Goal: Task Accomplishment & Management: Complete application form

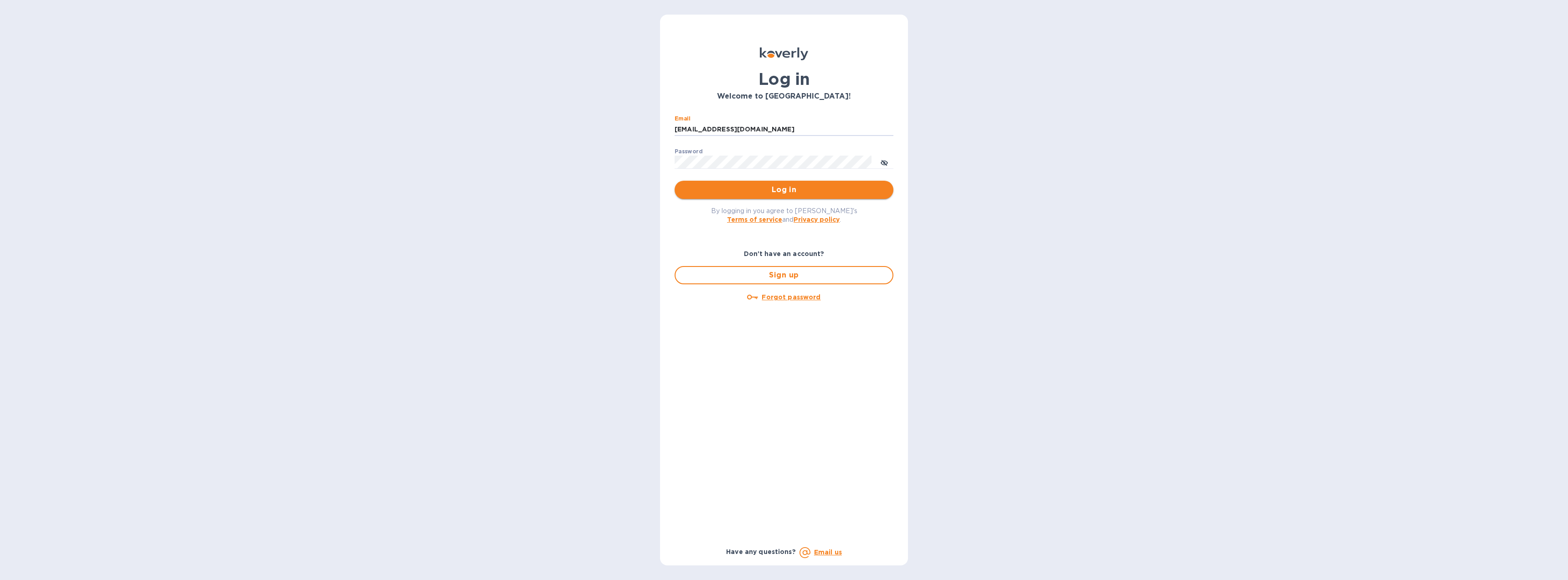
click at [757, 186] on span "Log in" at bounding box center [784, 190] width 204 height 11
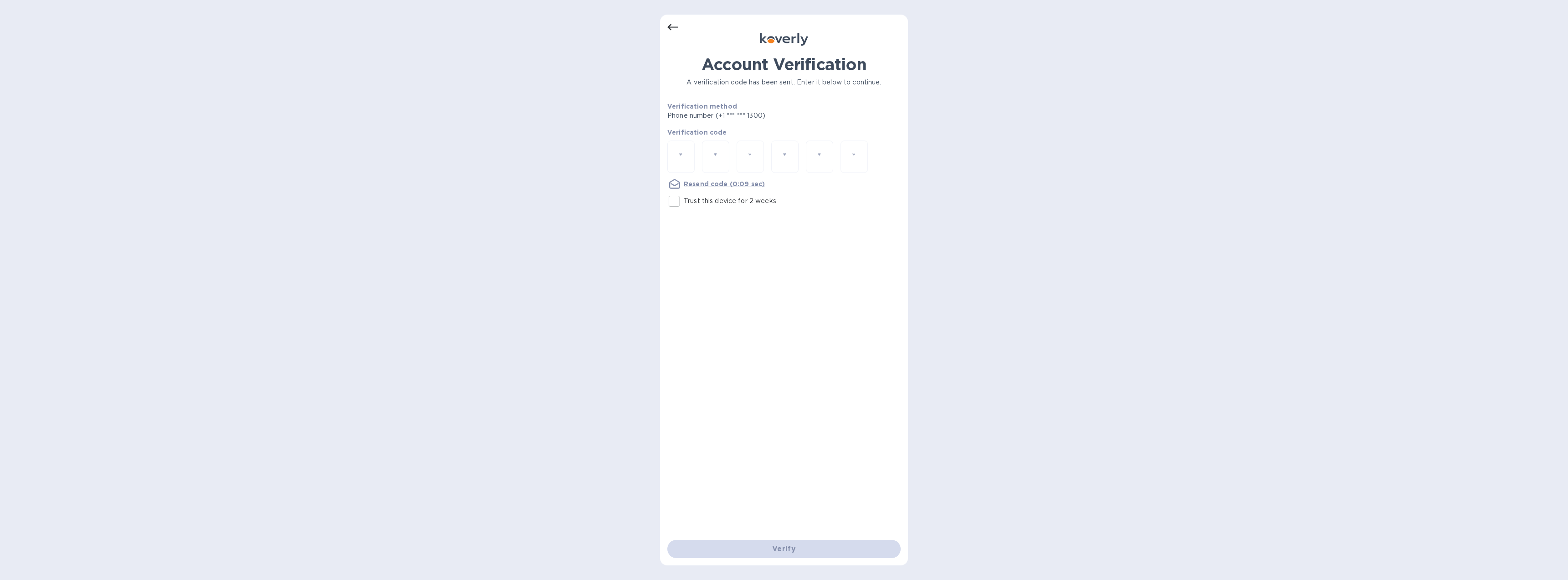
click at [684, 162] on input "number" at bounding box center [681, 157] width 12 height 17
type input "1"
type input "6"
type input "4"
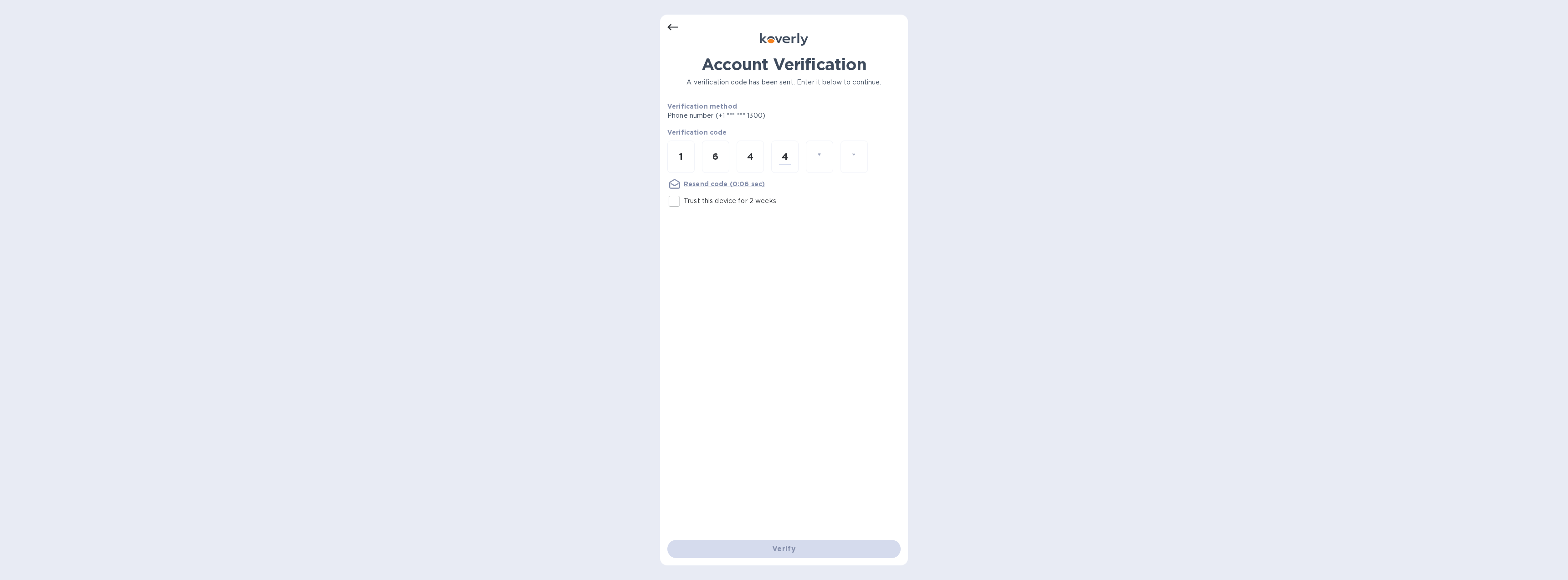
type input "6"
type input "1"
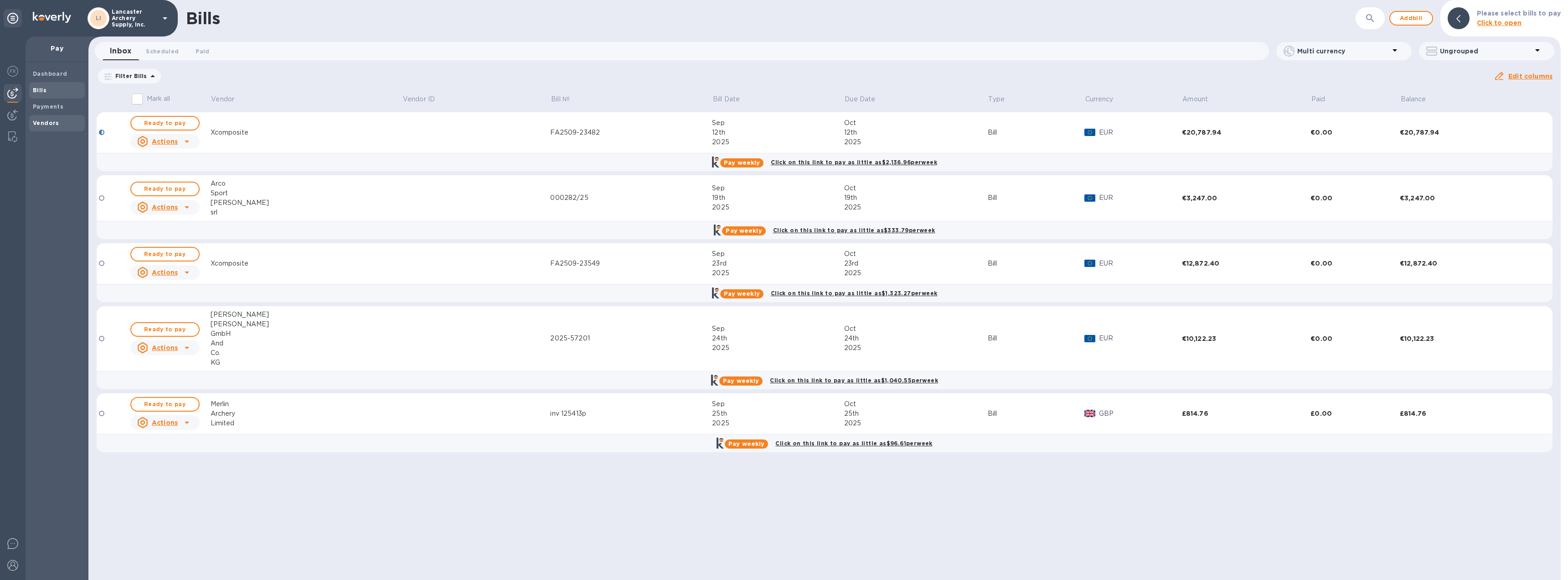
click at [46, 125] on b "Vendors" at bounding box center [47, 123] width 27 height 7
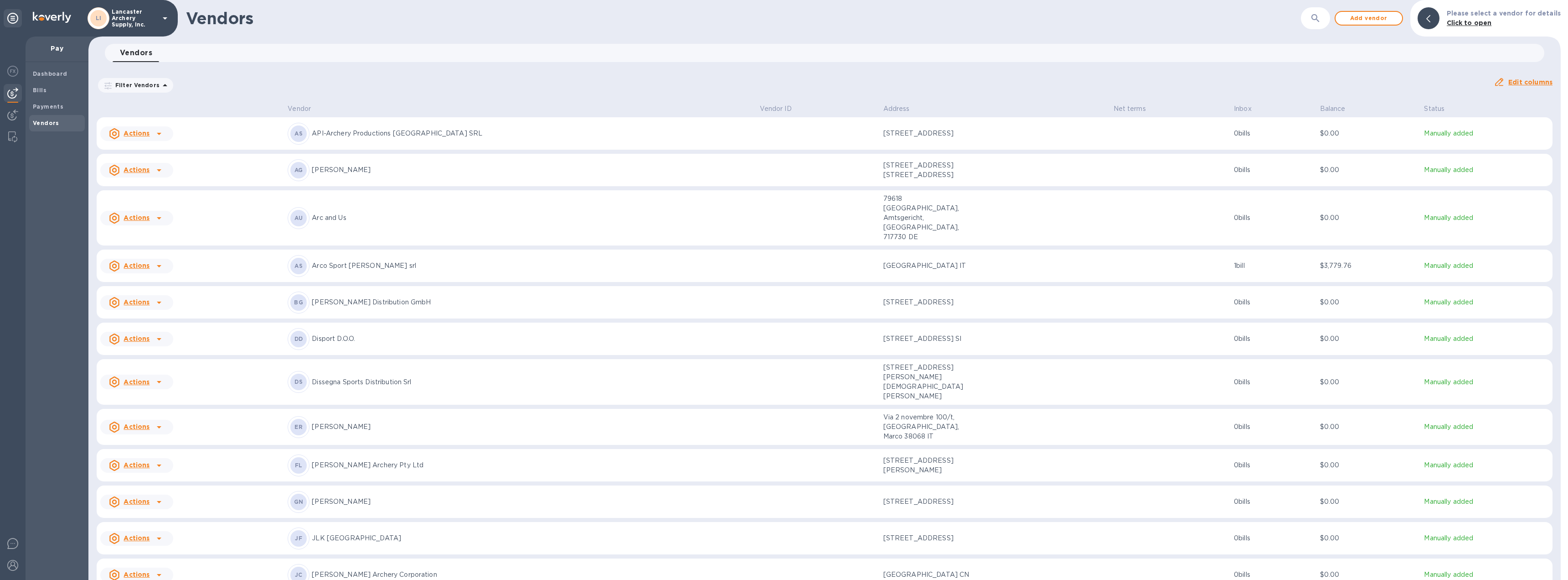
click at [157, 132] on icon at bounding box center [158, 133] width 4 height 3
click at [150, 169] on b "Add new bill" at bounding box center [147, 170] width 42 height 7
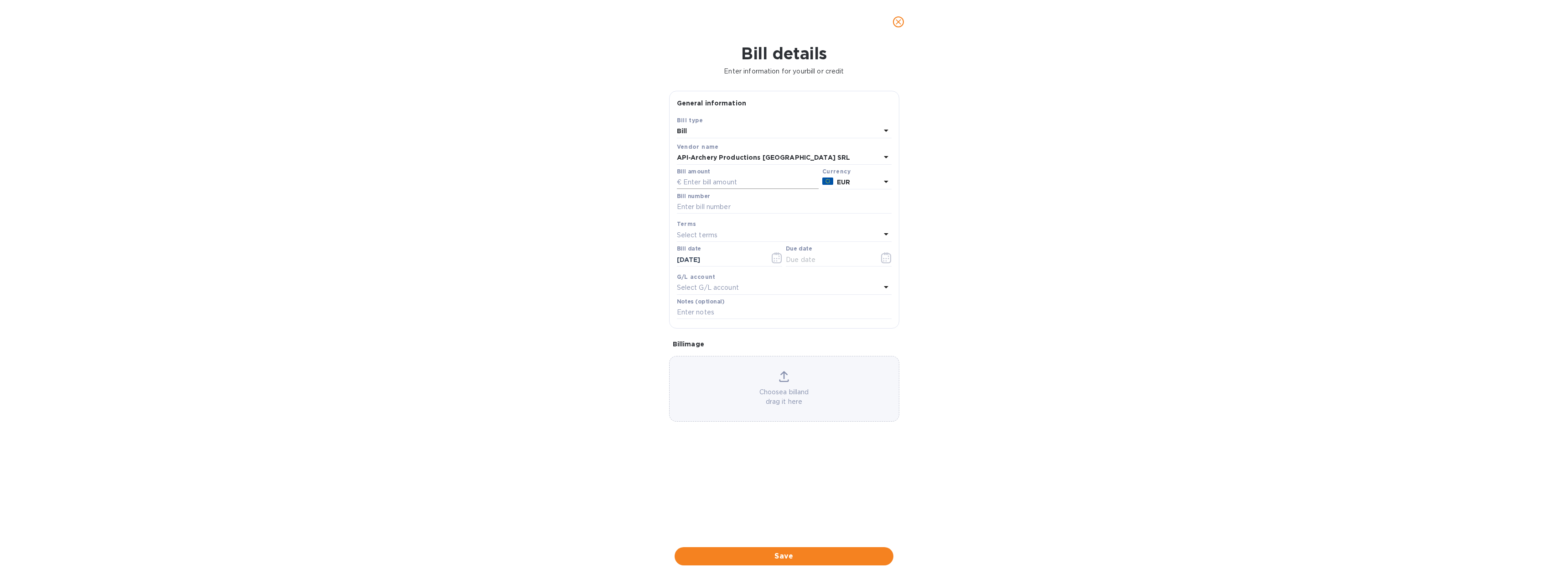
click at [687, 180] on input "text" at bounding box center [748, 182] width 141 height 13
type input "4,543.60"
type input "98F"
type input "[DATE]"
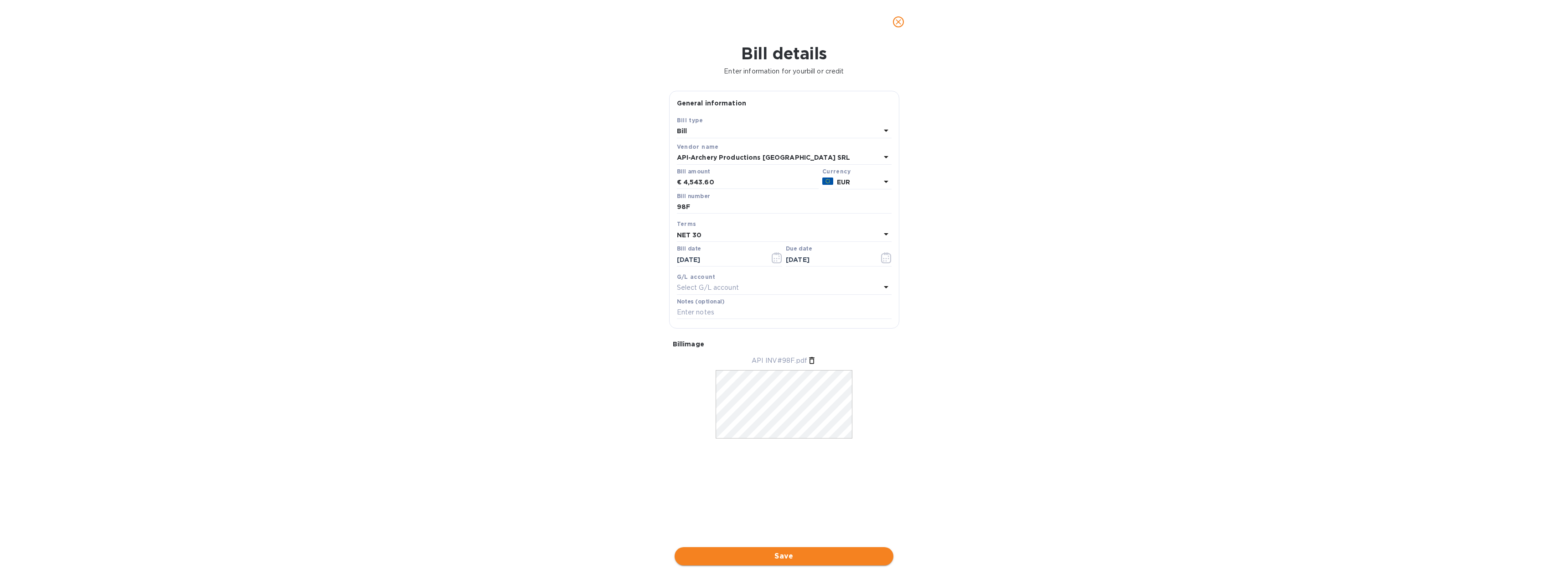
click at [775, 557] on span "Save" at bounding box center [784, 556] width 204 height 11
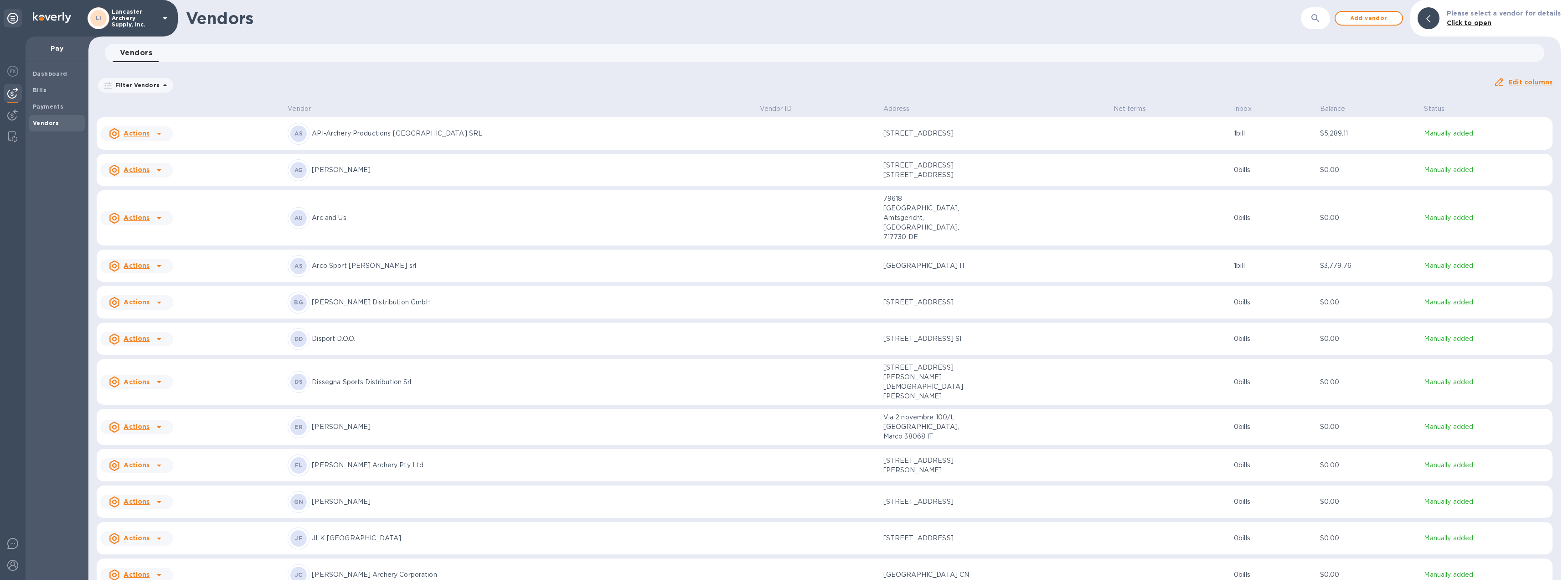
click at [643, 139] on div "AS API-Archery Productions [GEOGRAPHIC_DATA] SRL" at bounding box center [520, 133] width 464 height 21
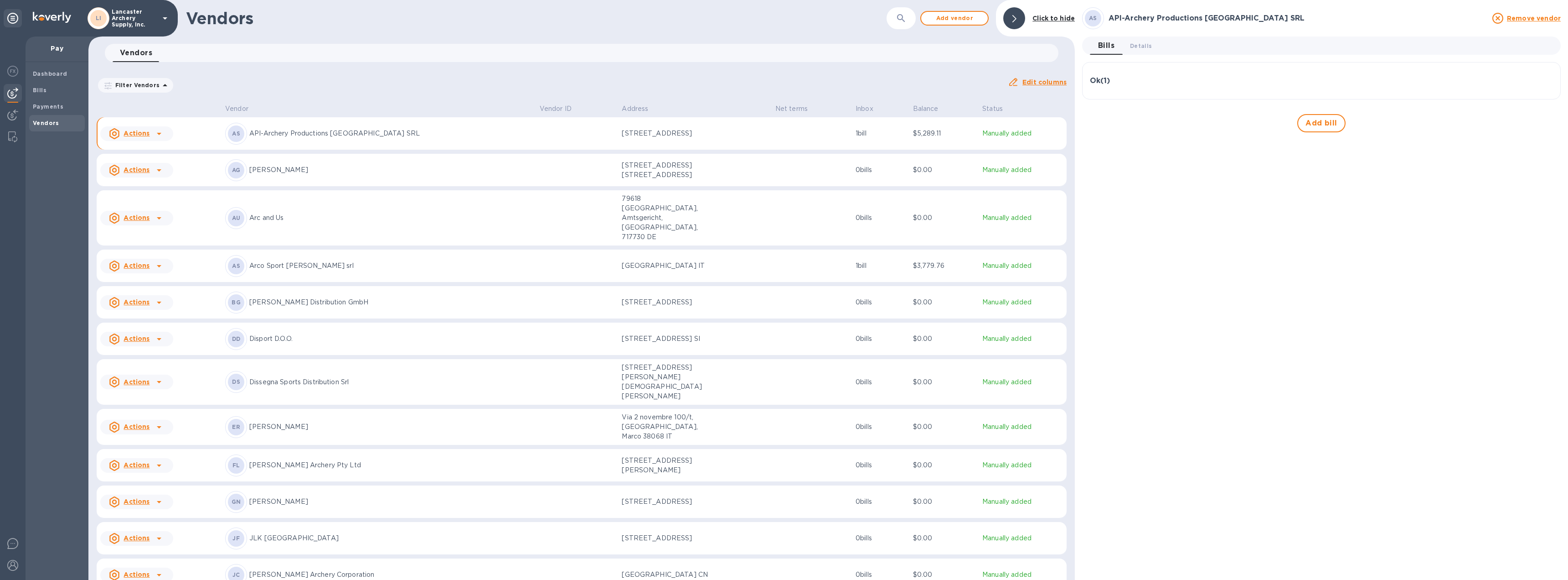
click at [1156, 77] on div "Ok ( 1 )" at bounding box center [1321, 81] width 463 height 9
click at [1138, 48] on span "Details 0" at bounding box center [1140, 46] width 21 height 10
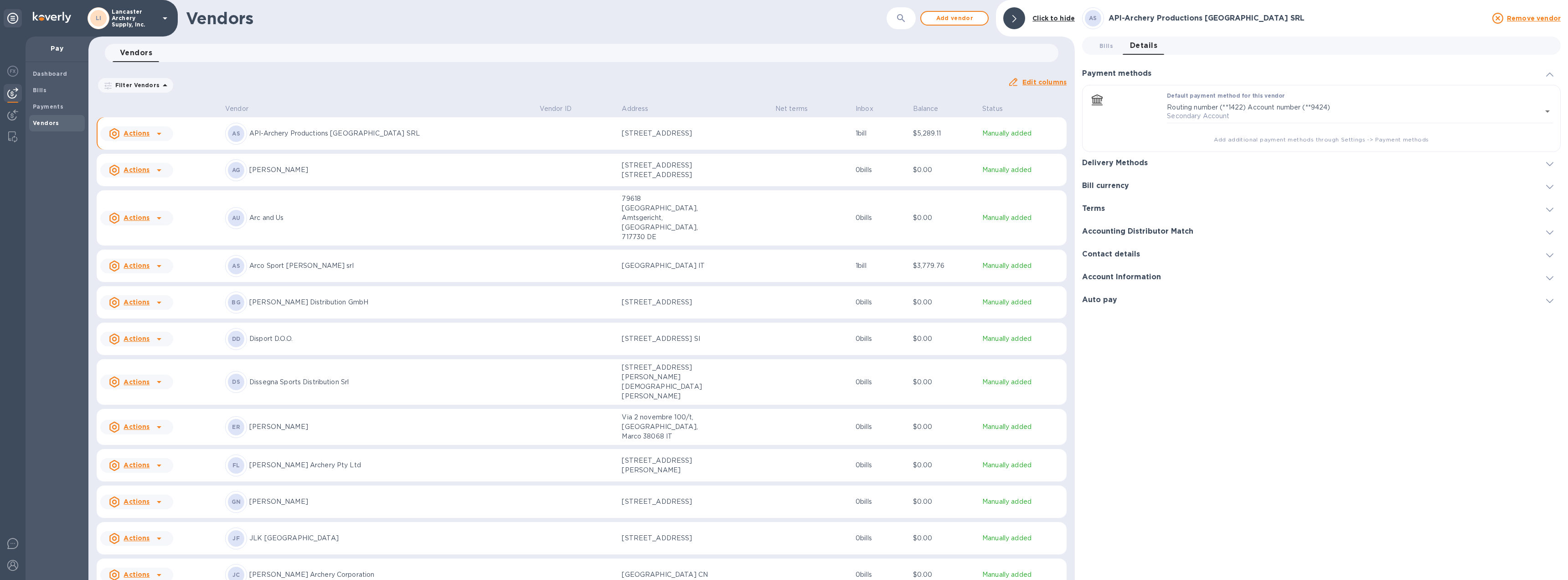
click at [1548, 161] on span at bounding box center [1549, 164] width 7 height 9
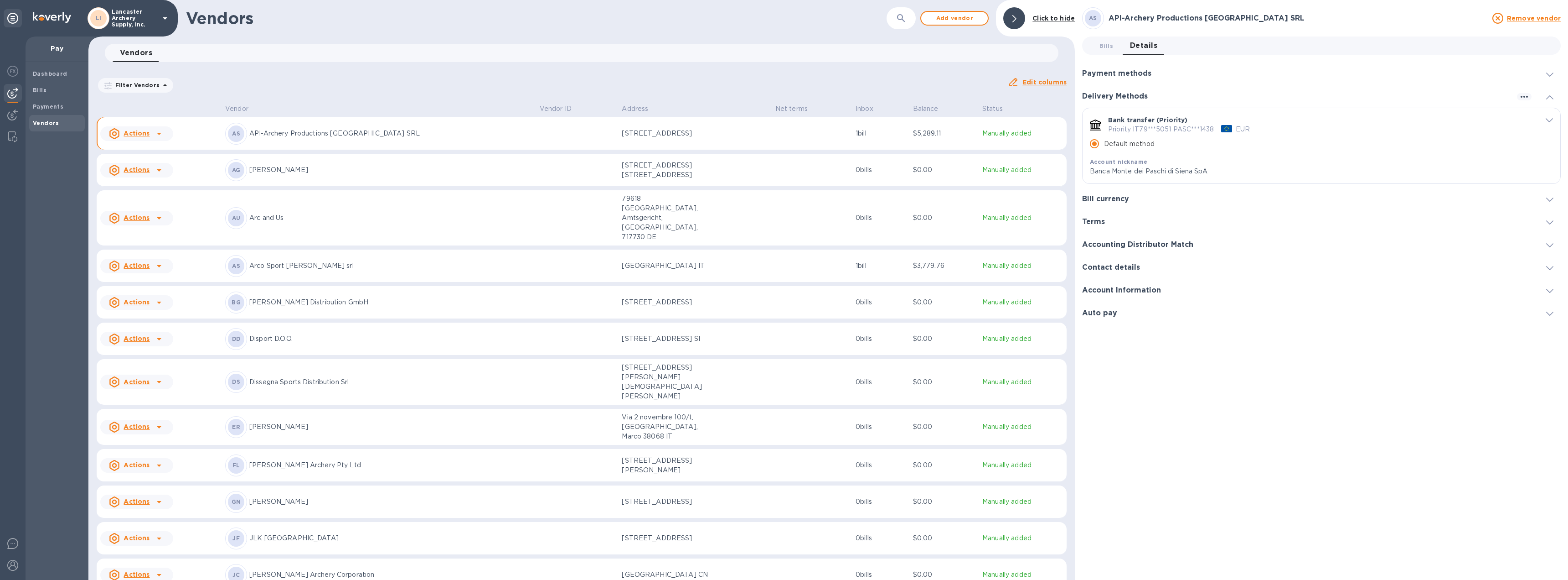
click at [1550, 115] on div "Bank transfer (Priority) Priority IT79***5051 PASC***1438 EUR Default method Ac…" at bounding box center [1321, 146] width 478 height 75
click at [1547, 119] on icon "default-method" at bounding box center [1549, 120] width 7 height 4
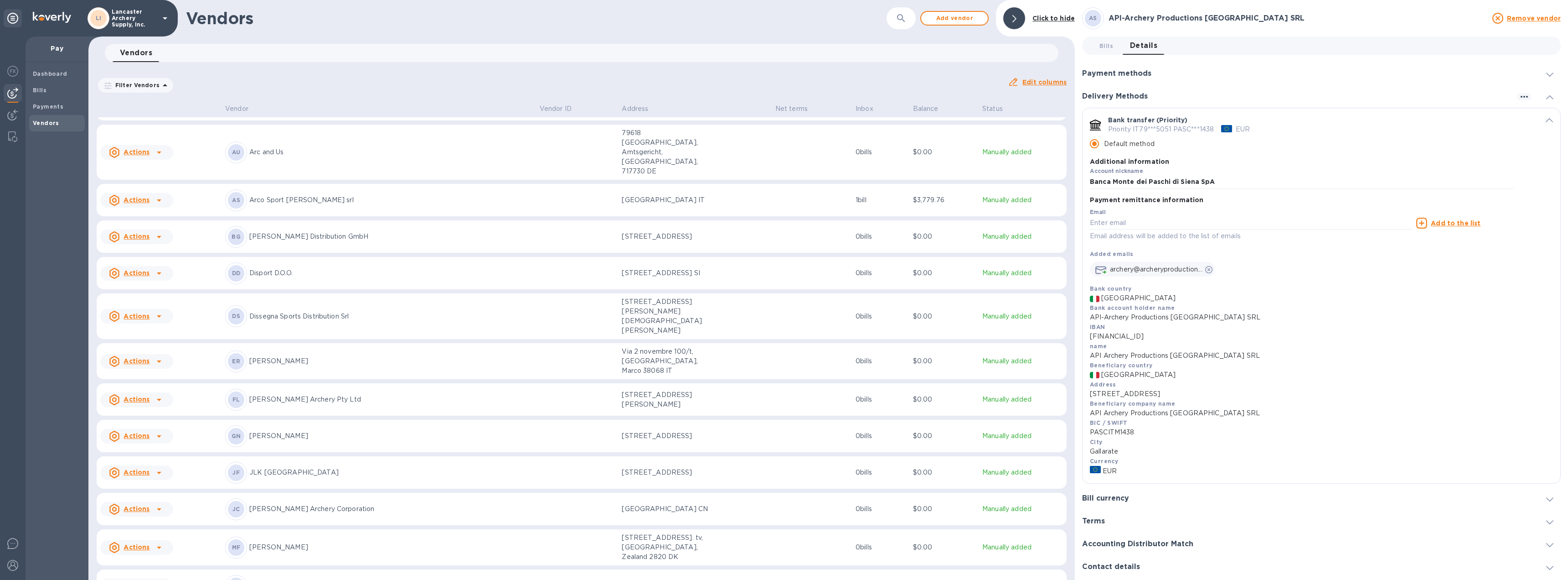
scroll to position [137, 0]
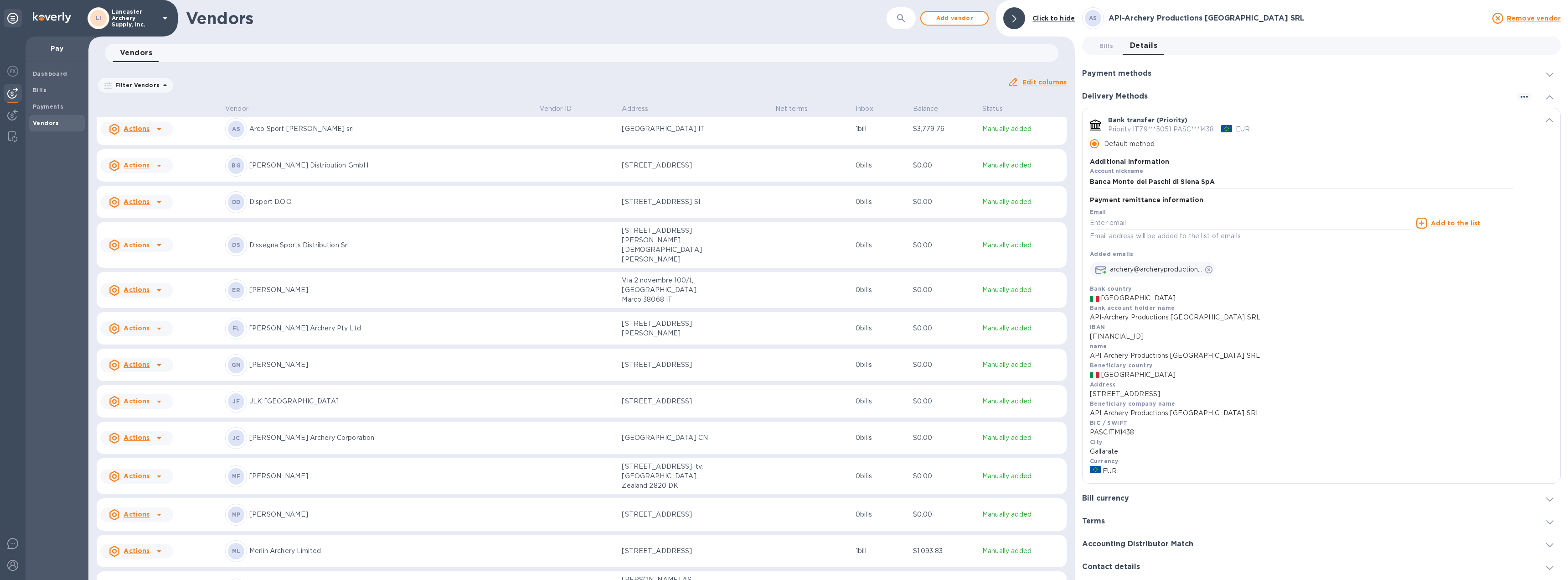
click at [156, 323] on icon at bounding box center [159, 328] width 11 height 11
click at [145, 332] on b "Add new bill" at bounding box center [147, 333] width 42 height 7
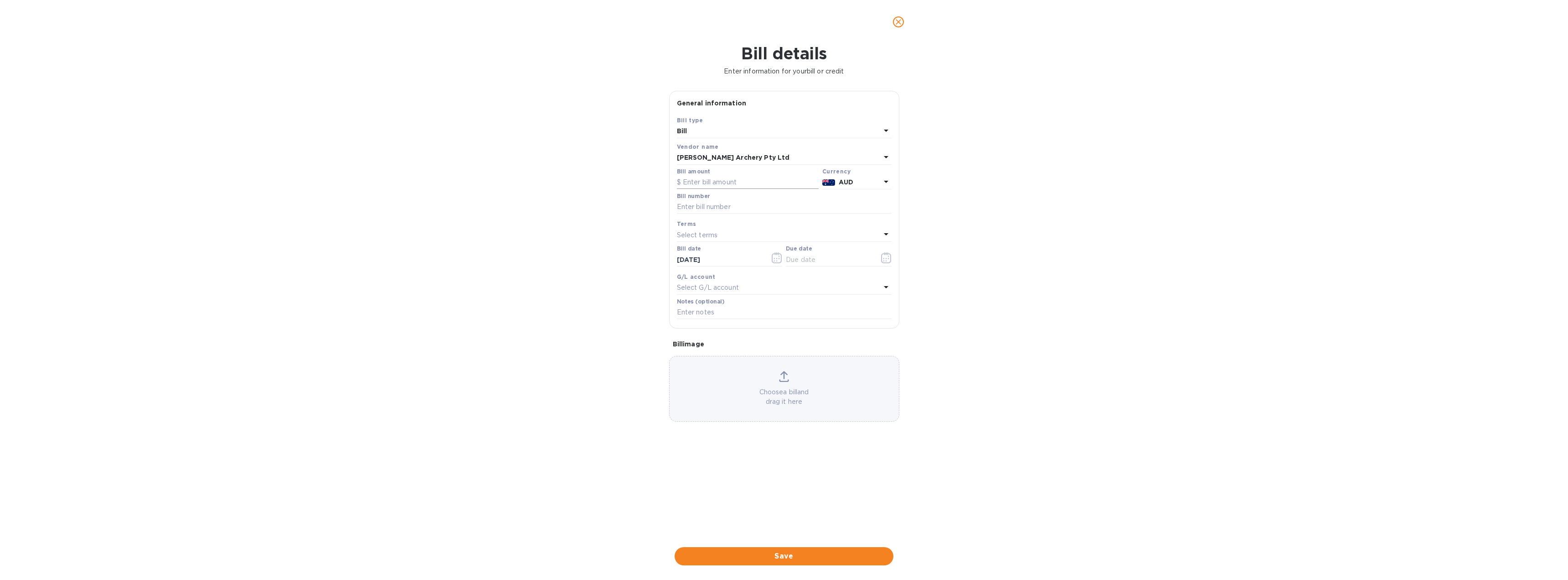
click at [712, 181] on input "text" at bounding box center [748, 182] width 141 height 13
type input "3,342.38"
click at [683, 208] on input "text" at bounding box center [784, 207] width 215 height 13
type input "1760"
type input "[DATE]"
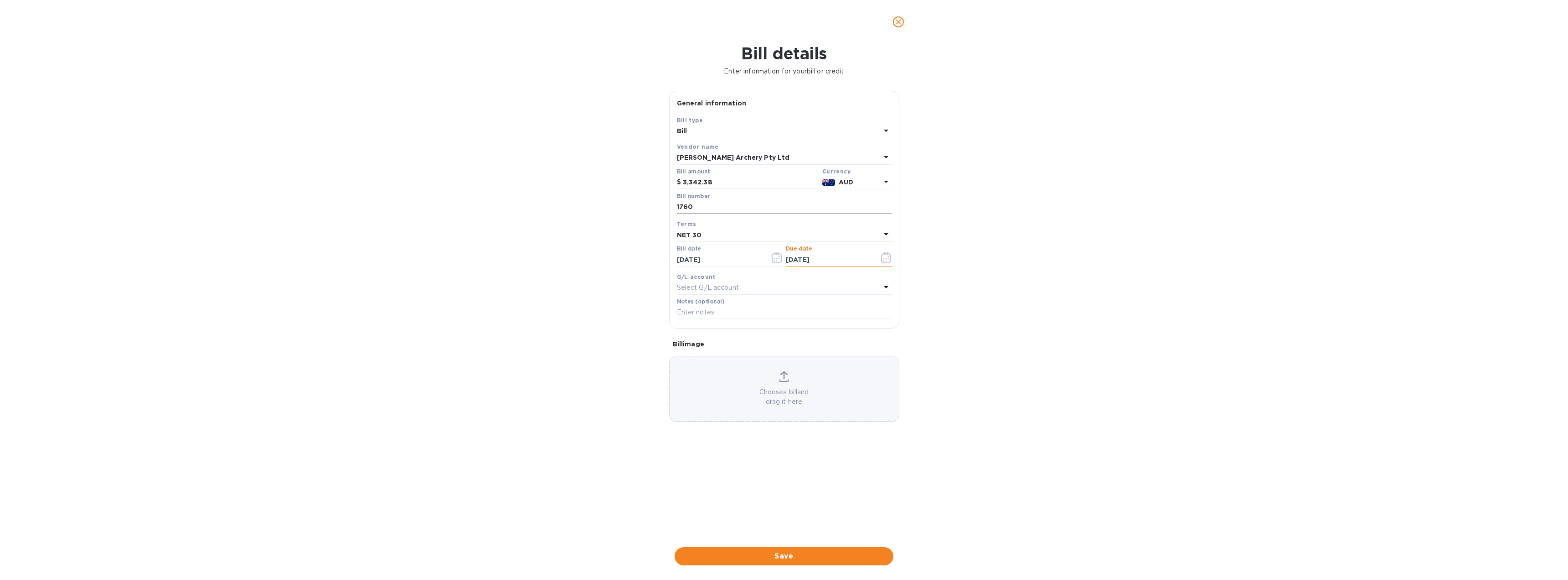
type input "[DATE]"
click at [799, 555] on span "Save" at bounding box center [784, 556] width 204 height 11
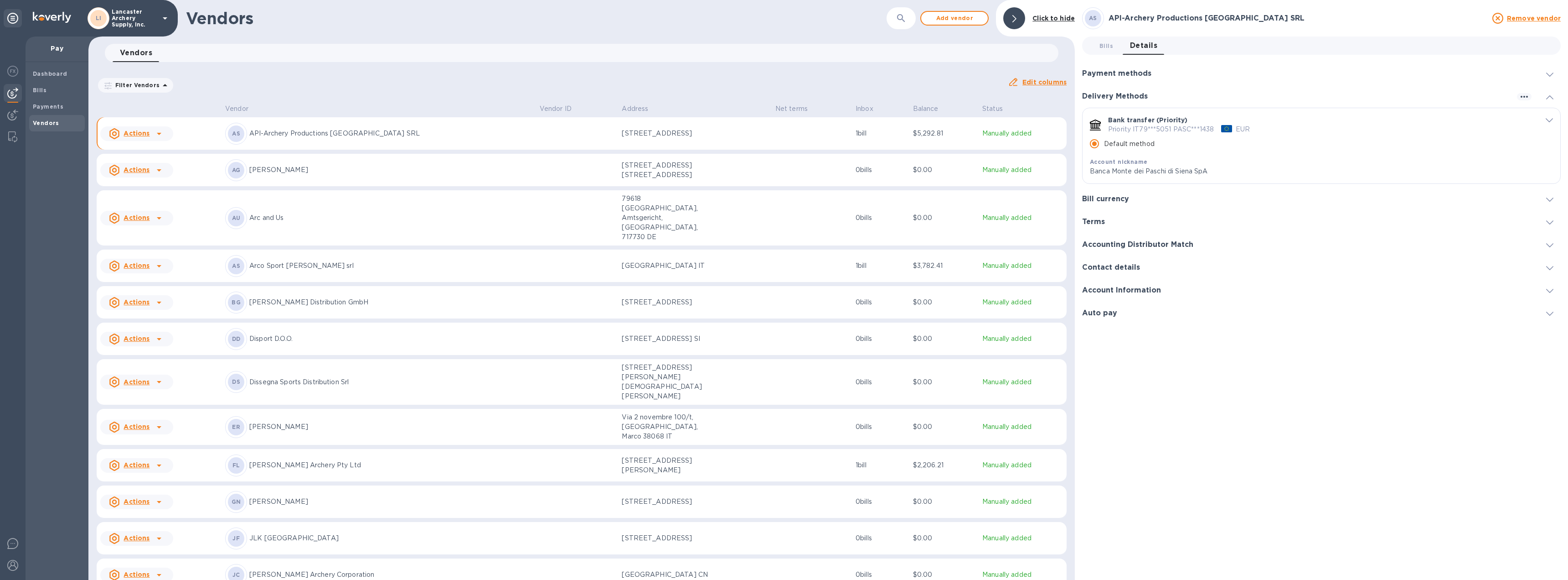
click at [720, 448] on td "[STREET_ADDRESS][PERSON_NAME]" at bounding box center [694, 465] width 153 height 33
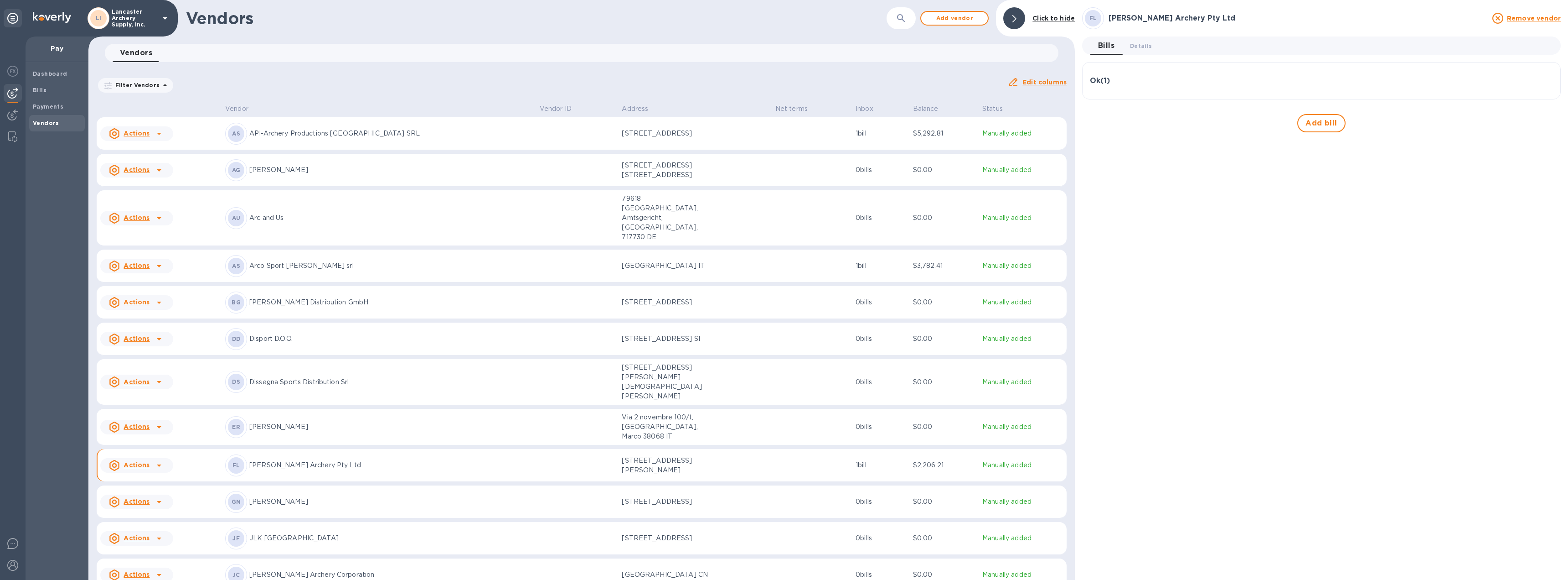
click at [1176, 87] on div "Ok ( 1 )" at bounding box center [1321, 81] width 463 height 21
click at [1138, 47] on span "Details 0" at bounding box center [1140, 46] width 21 height 10
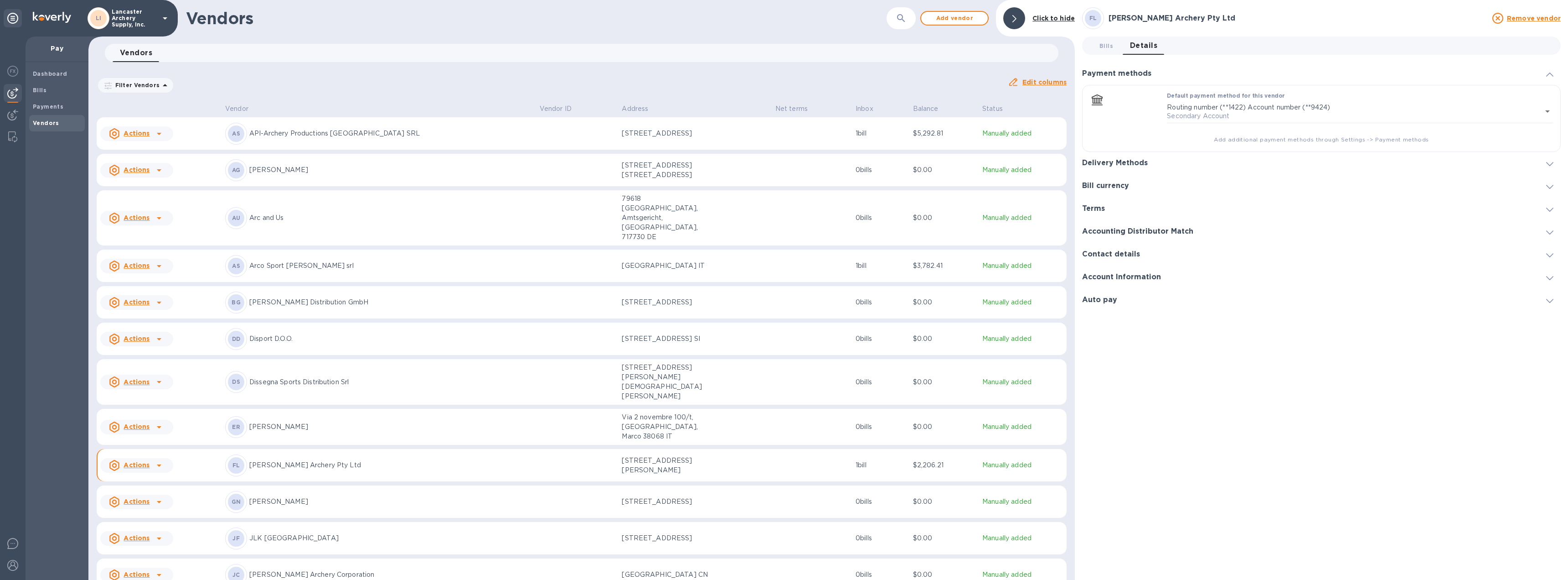
click at [1546, 164] on icon at bounding box center [1549, 164] width 7 height 4
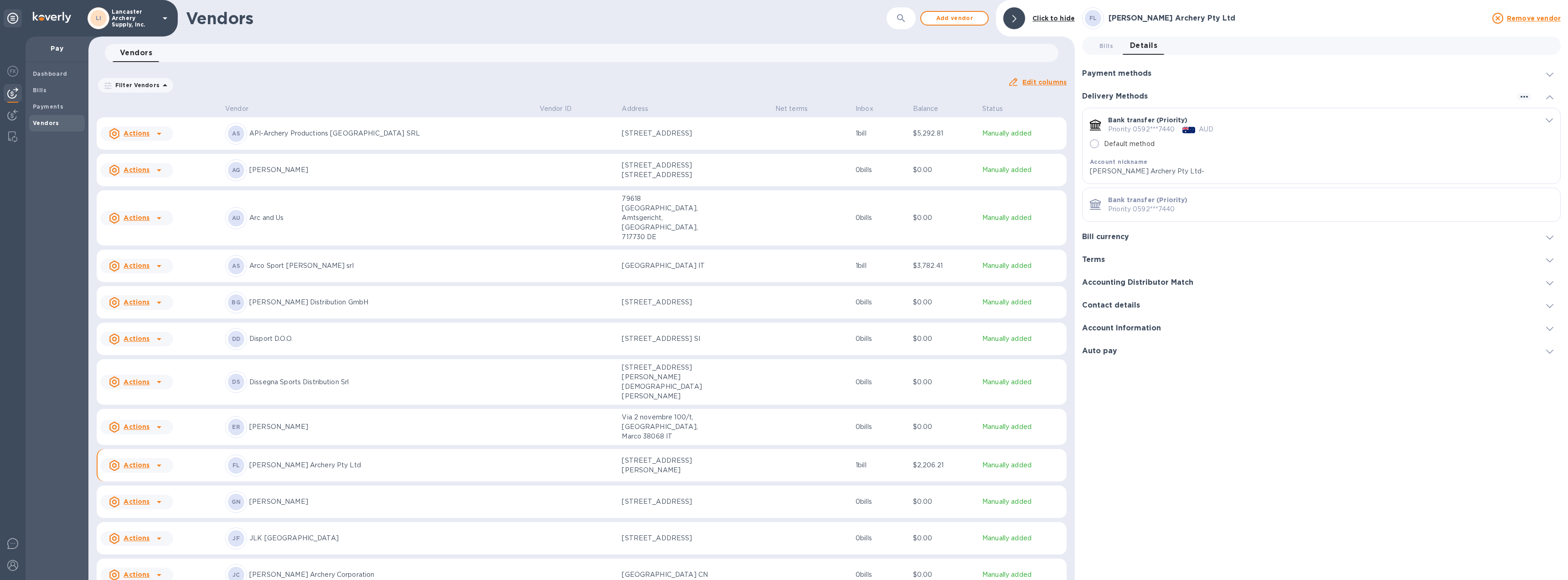
click at [1547, 121] on icon "default-method" at bounding box center [1549, 120] width 7 height 4
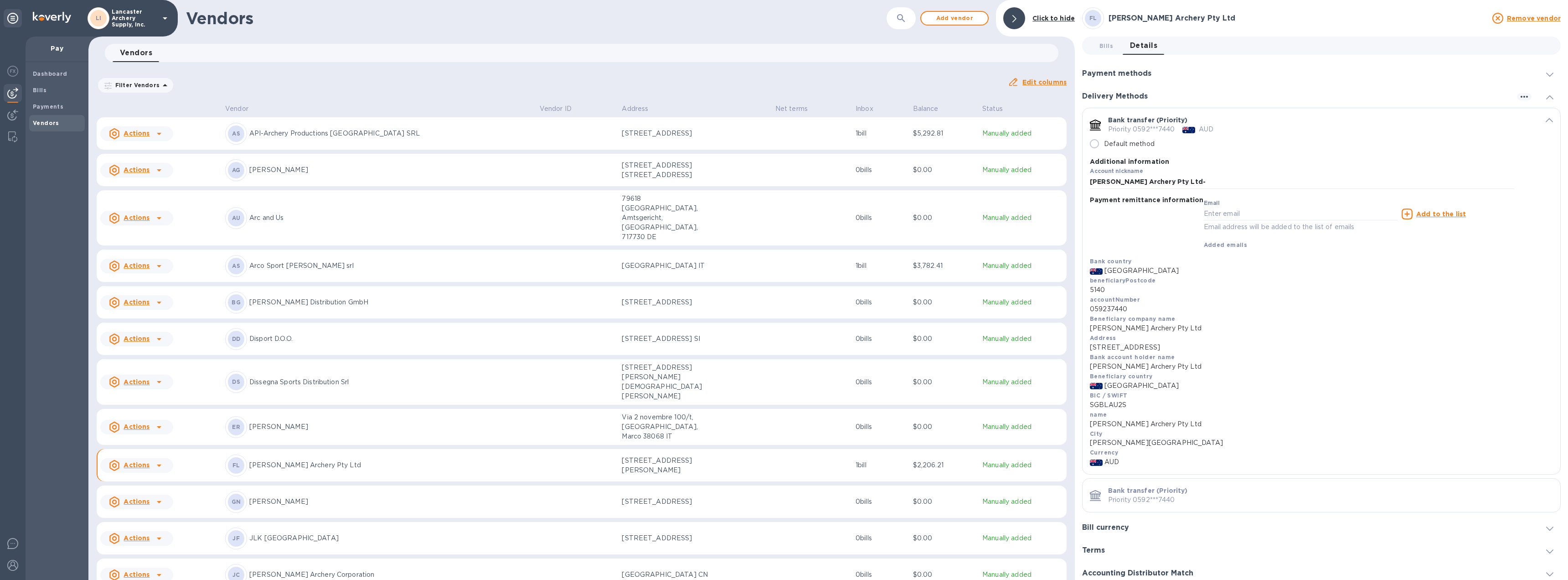
click at [1546, 122] on icon "default-method" at bounding box center [1549, 120] width 7 height 4
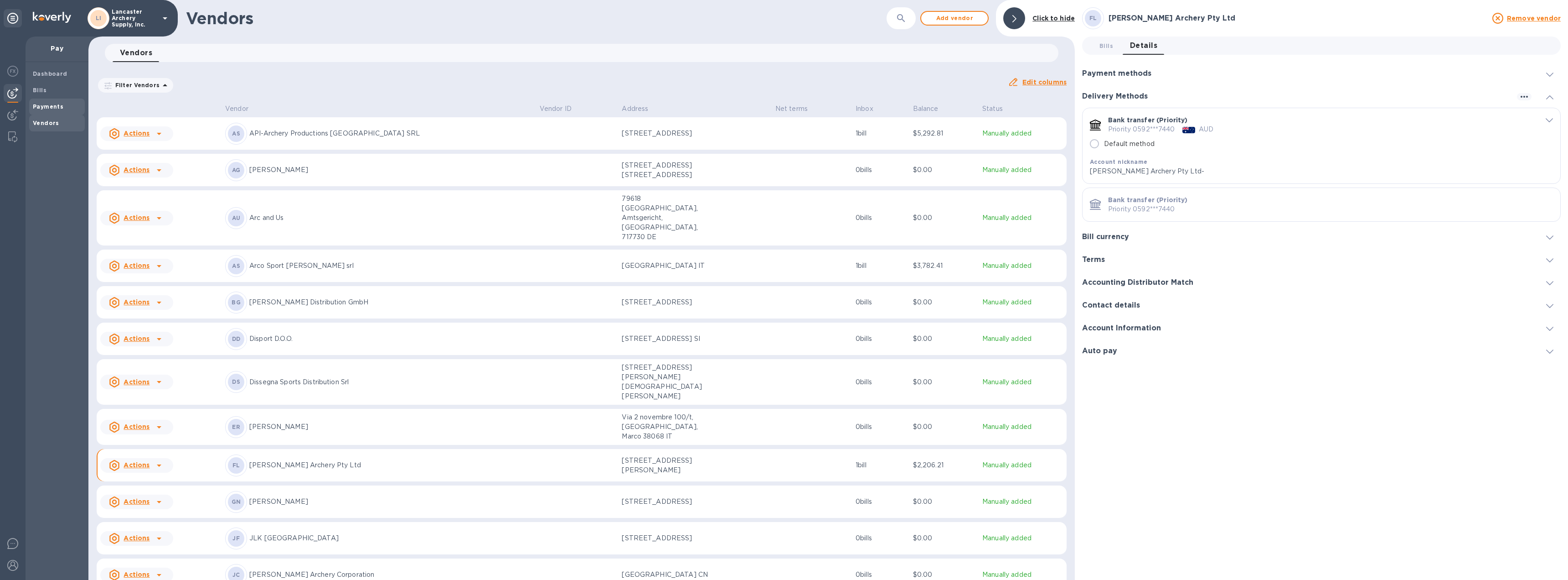
click at [43, 107] on b "Payments" at bounding box center [48, 107] width 30 height 7
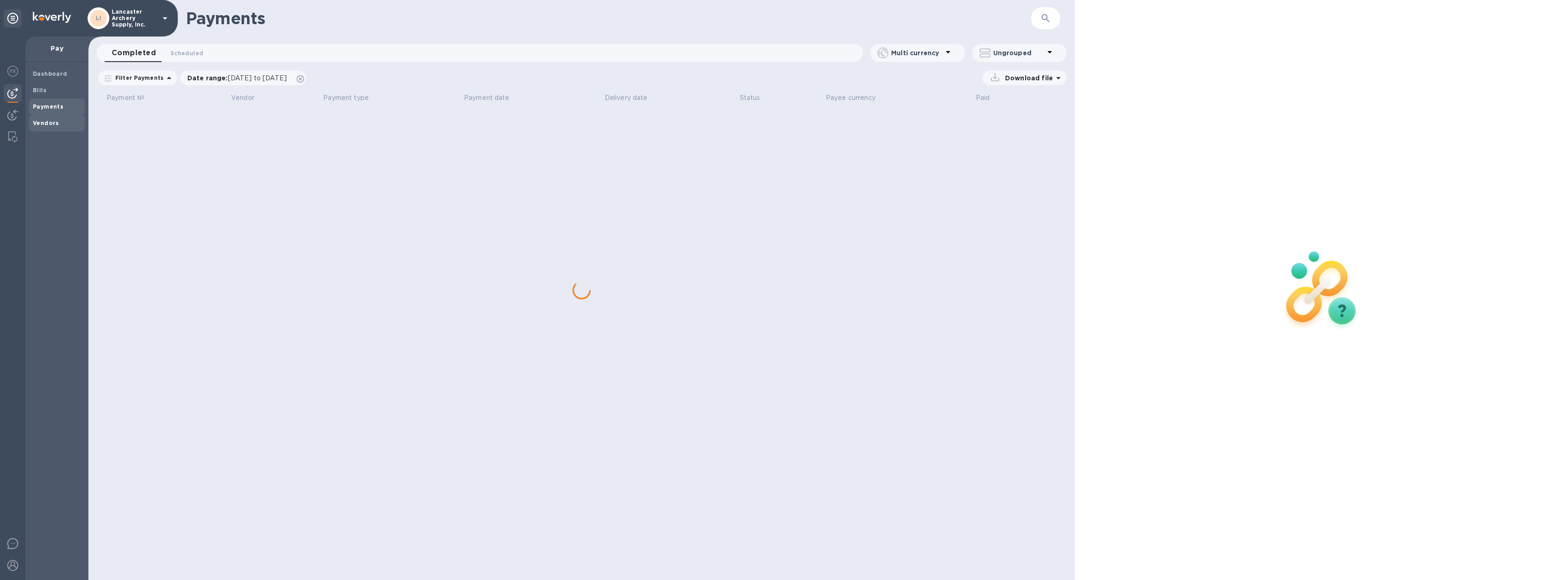
click at [39, 121] on b "Vendors" at bounding box center [47, 123] width 27 height 7
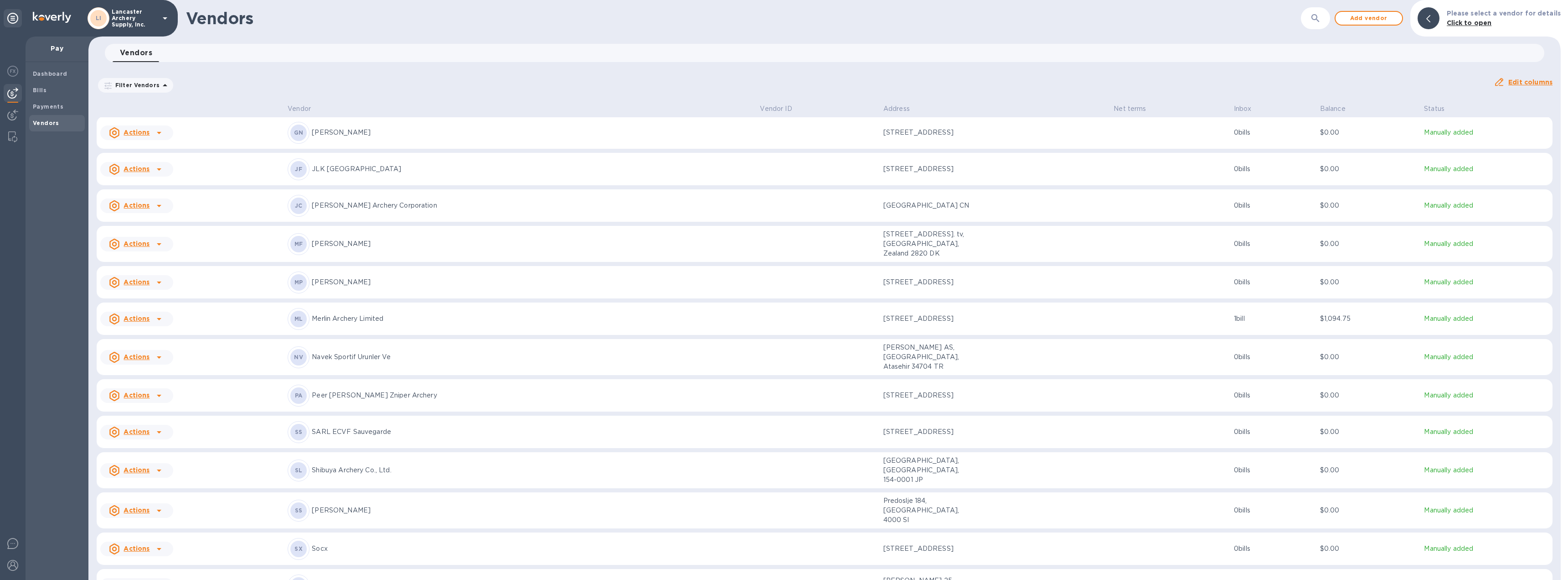
scroll to position [368, 0]
click at [159, 396] on icon at bounding box center [158, 397] width 4 height 3
click at [150, 398] on b "Add new bill" at bounding box center [147, 401] width 42 height 7
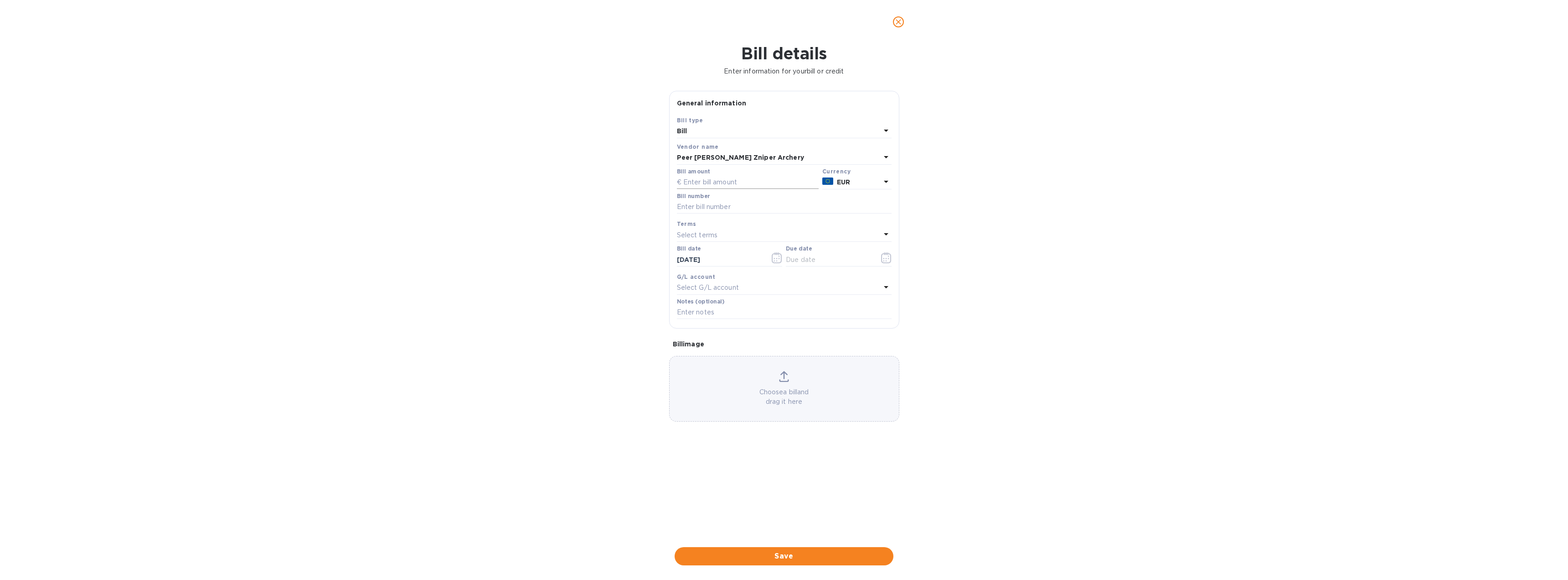
click at [731, 176] on input "text" at bounding box center [748, 182] width 141 height 13
type input "1,404.00"
type input "2025092001"
type input "[DATE]"
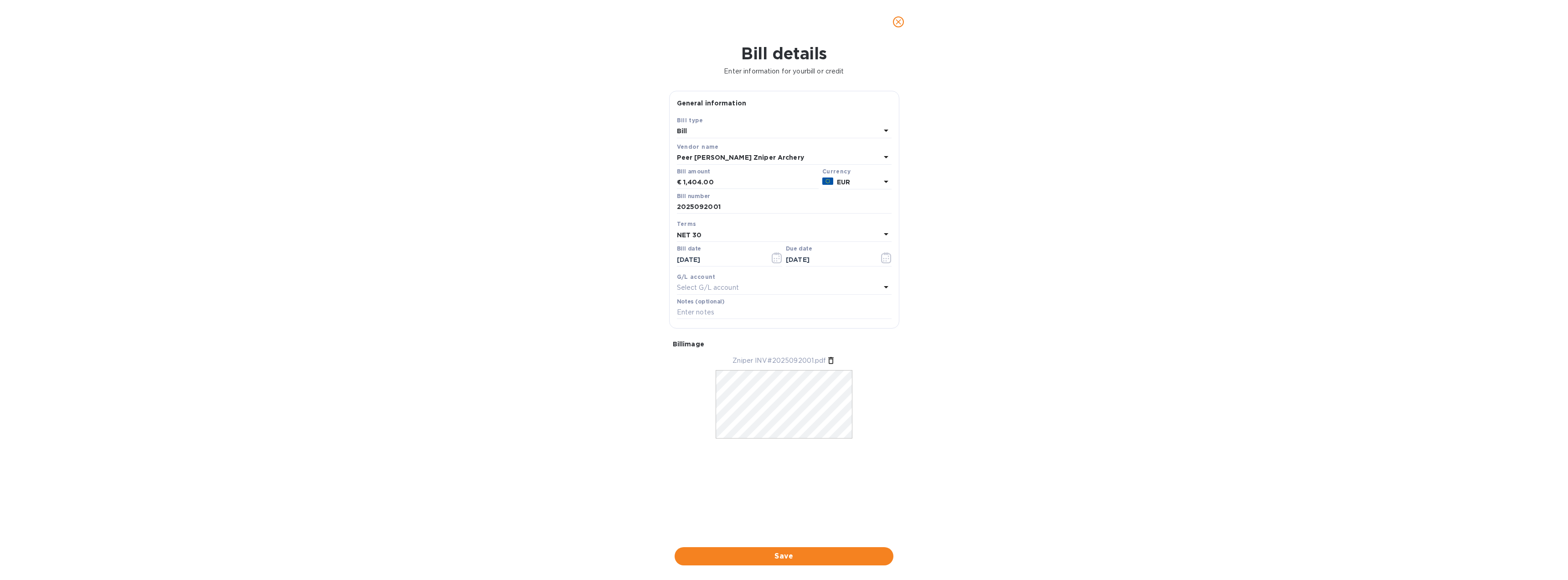
click at [786, 555] on span "Save" at bounding box center [784, 556] width 204 height 11
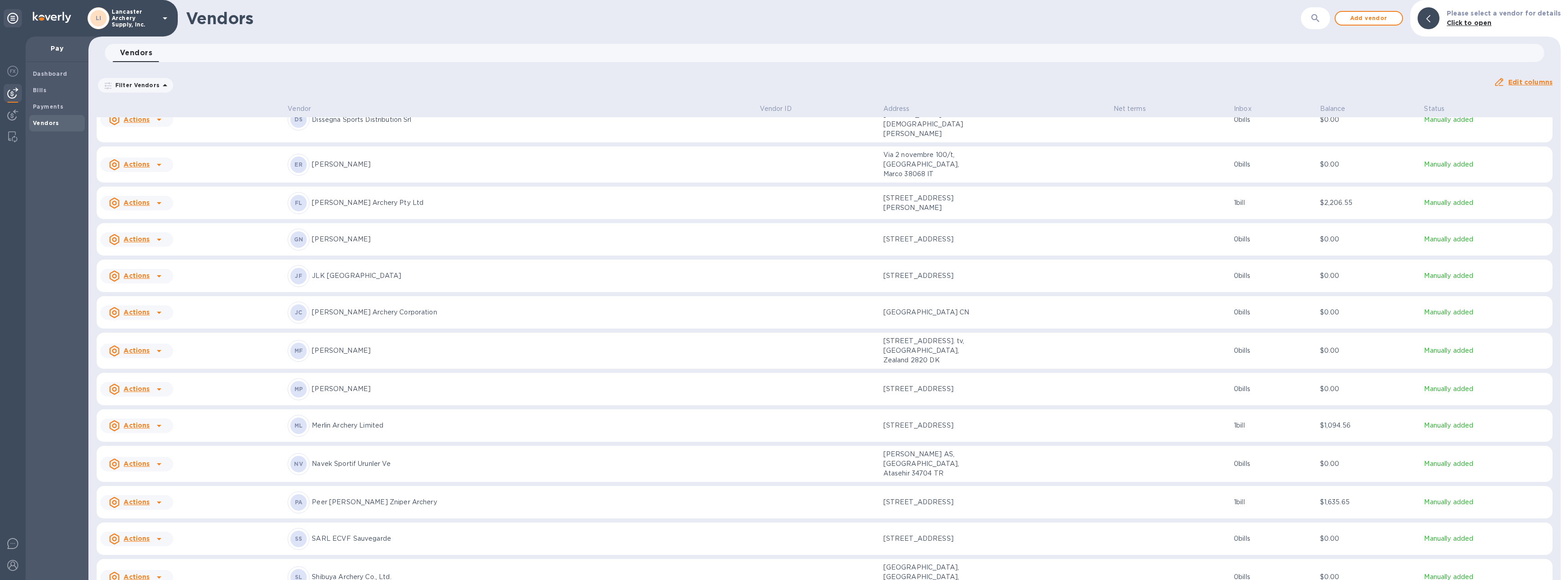
scroll to position [411, 0]
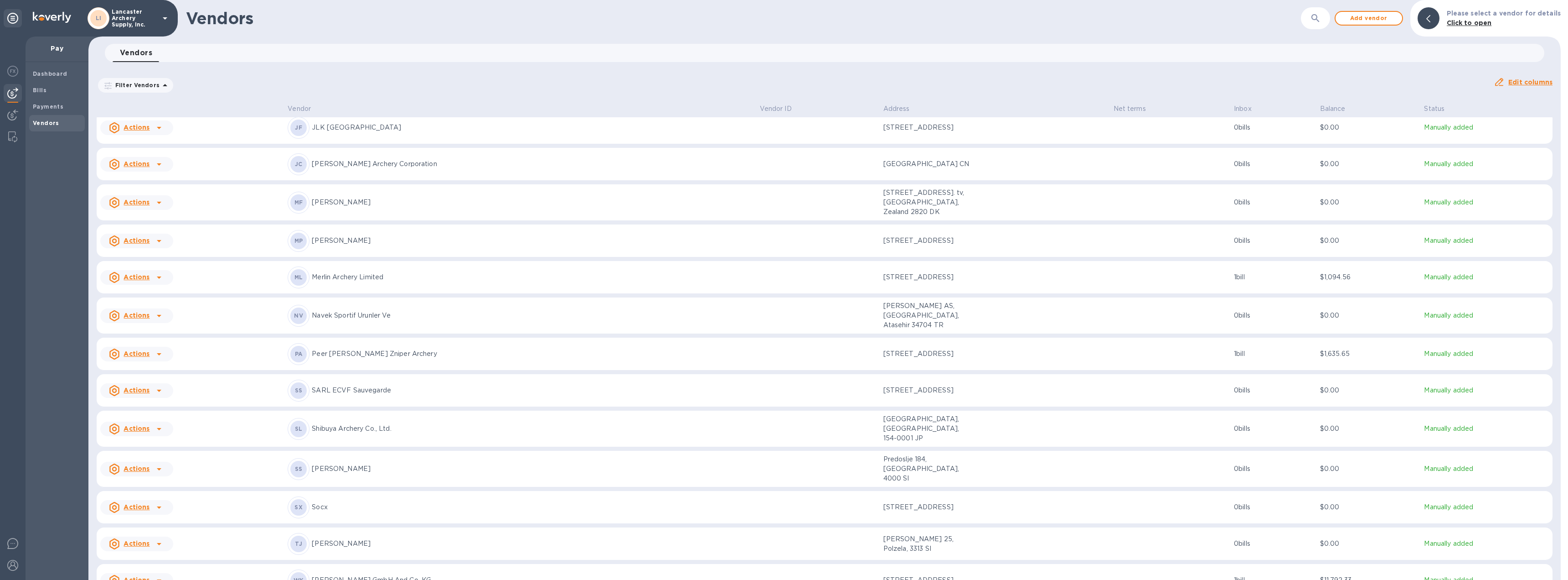
click at [517, 343] on div "PA Peer [PERSON_NAME] Zniper Archery" at bounding box center [520, 354] width 464 height 21
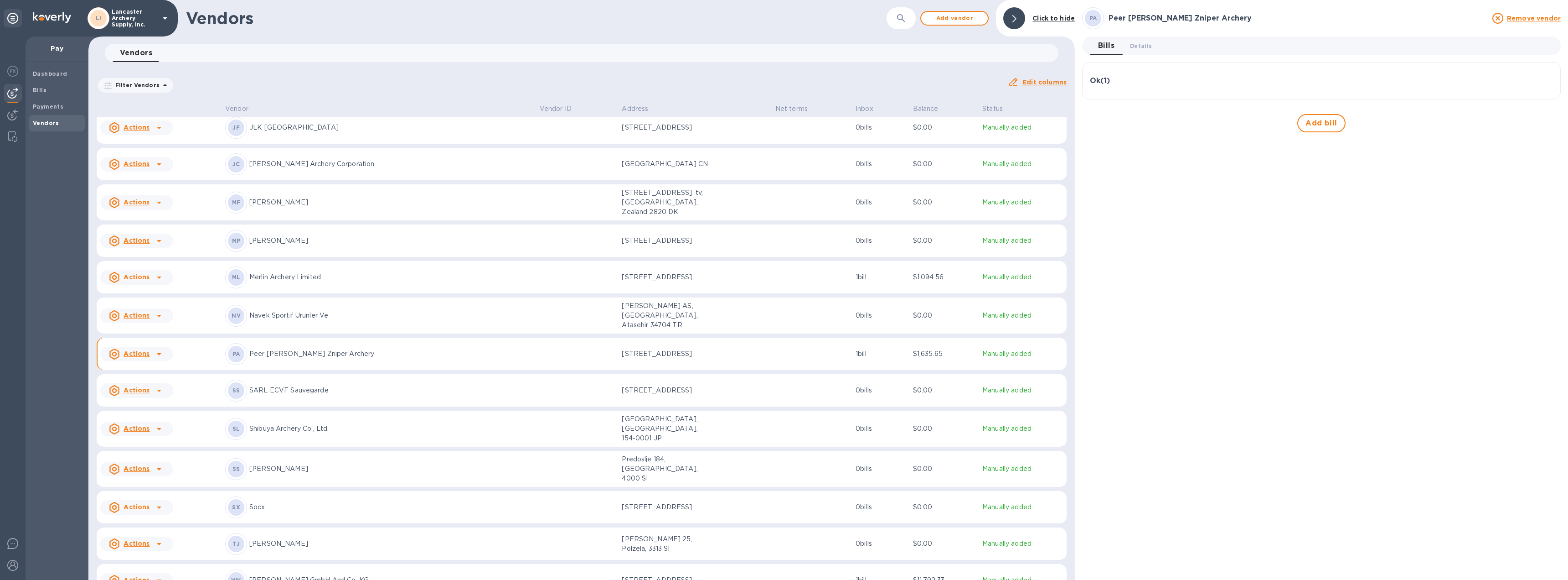
click at [1145, 77] on div "Ok ( 1 )" at bounding box center [1321, 81] width 463 height 9
click at [1143, 44] on span "Details 0" at bounding box center [1140, 46] width 21 height 10
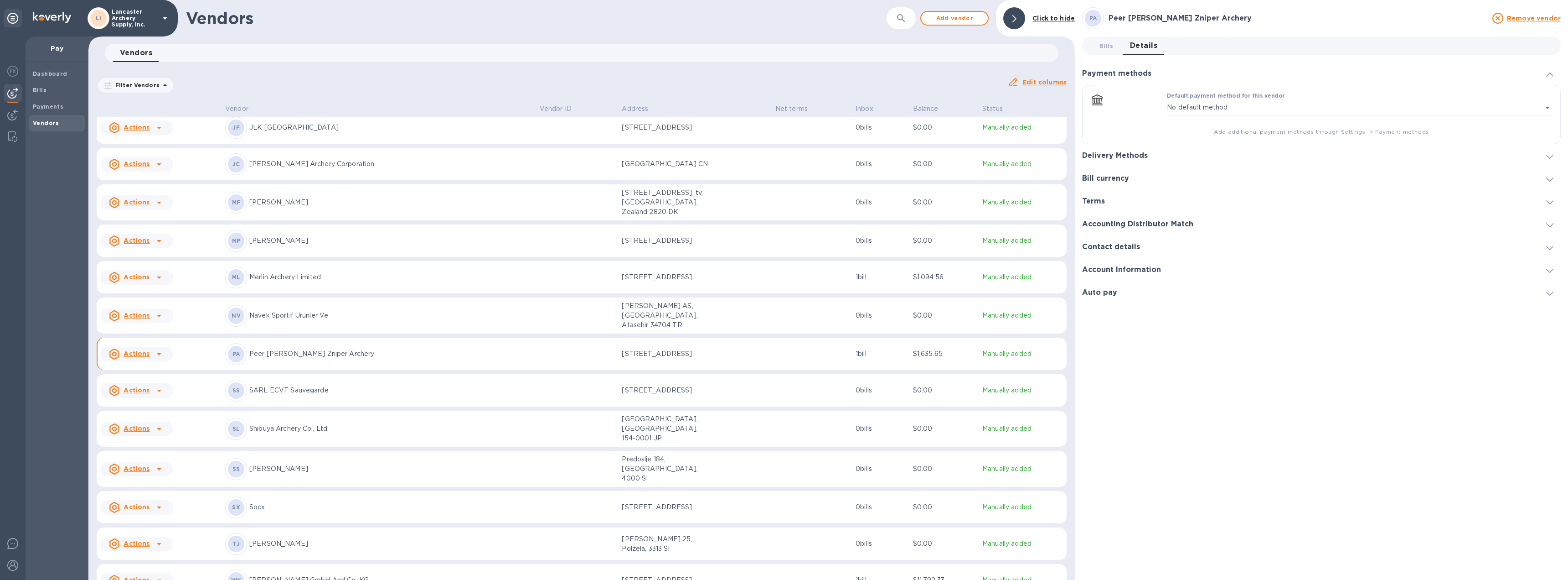
click at [1548, 157] on icon at bounding box center [1549, 157] width 7 height 4
click at [1548, 122] on icon "default-method" at bounding box center [1549, 120] width 7 height 4
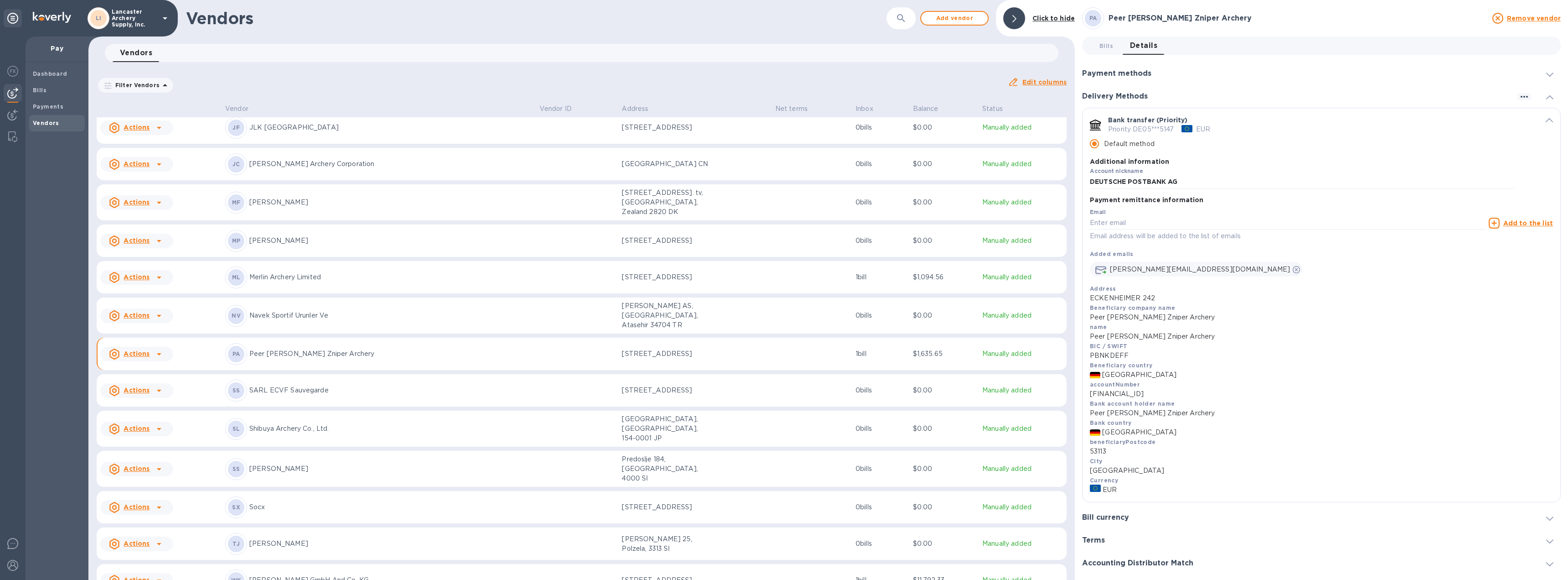
click at [1546, 121] on icon "default-method" at bounding box center [1549, 120] width 7 height 4
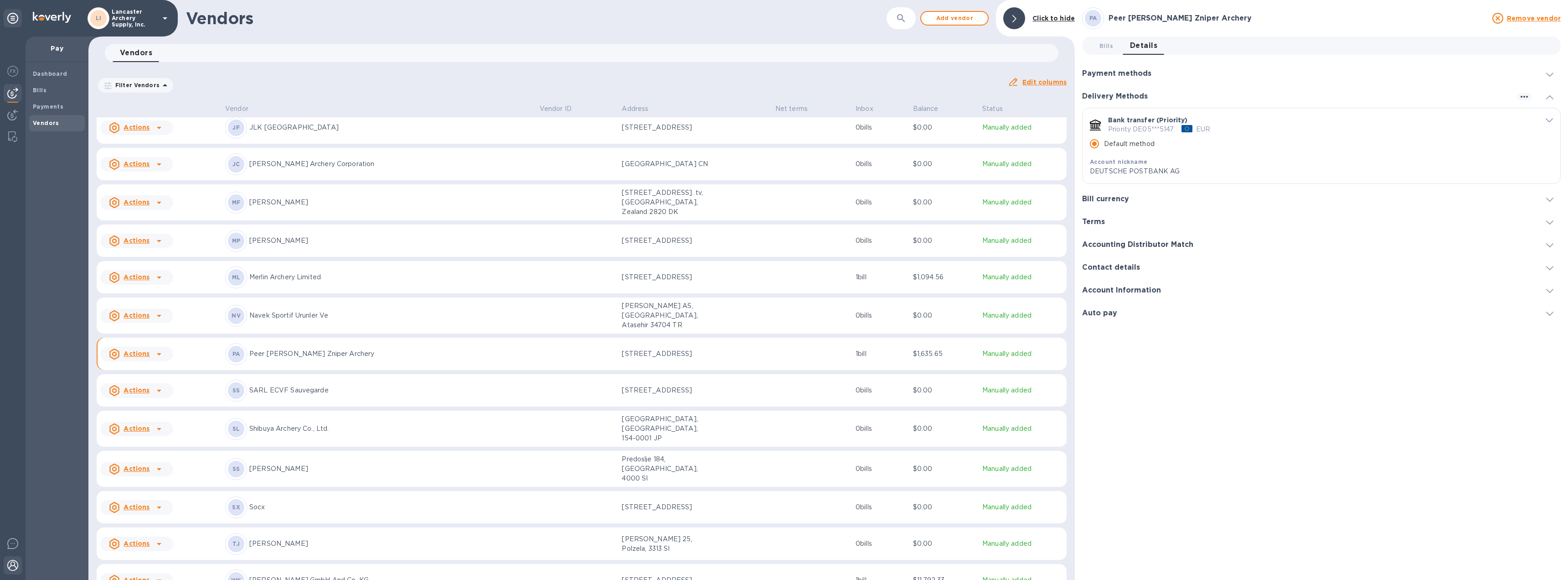
click at [13, 562] on img at bounding box center [13, 565] width 11 height 11
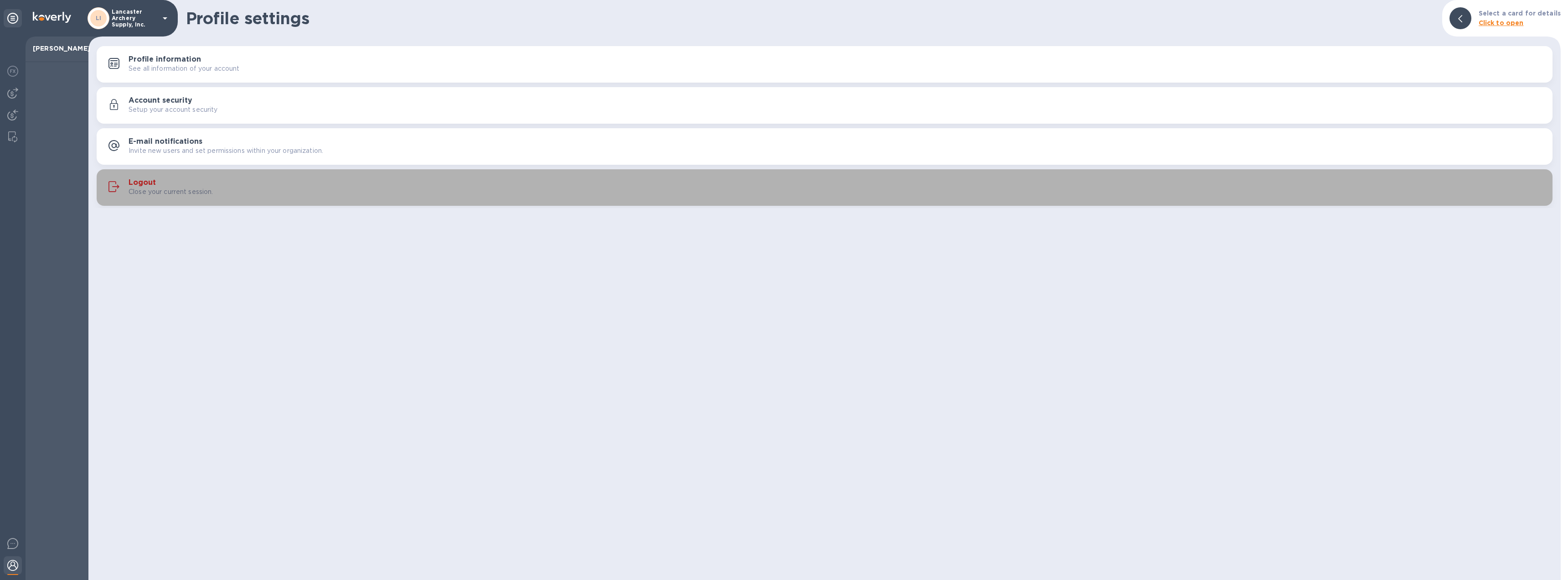
click at [142, 177] on div "Logout Close your current session." at bounding box center [824, 187] width 1445 height 21
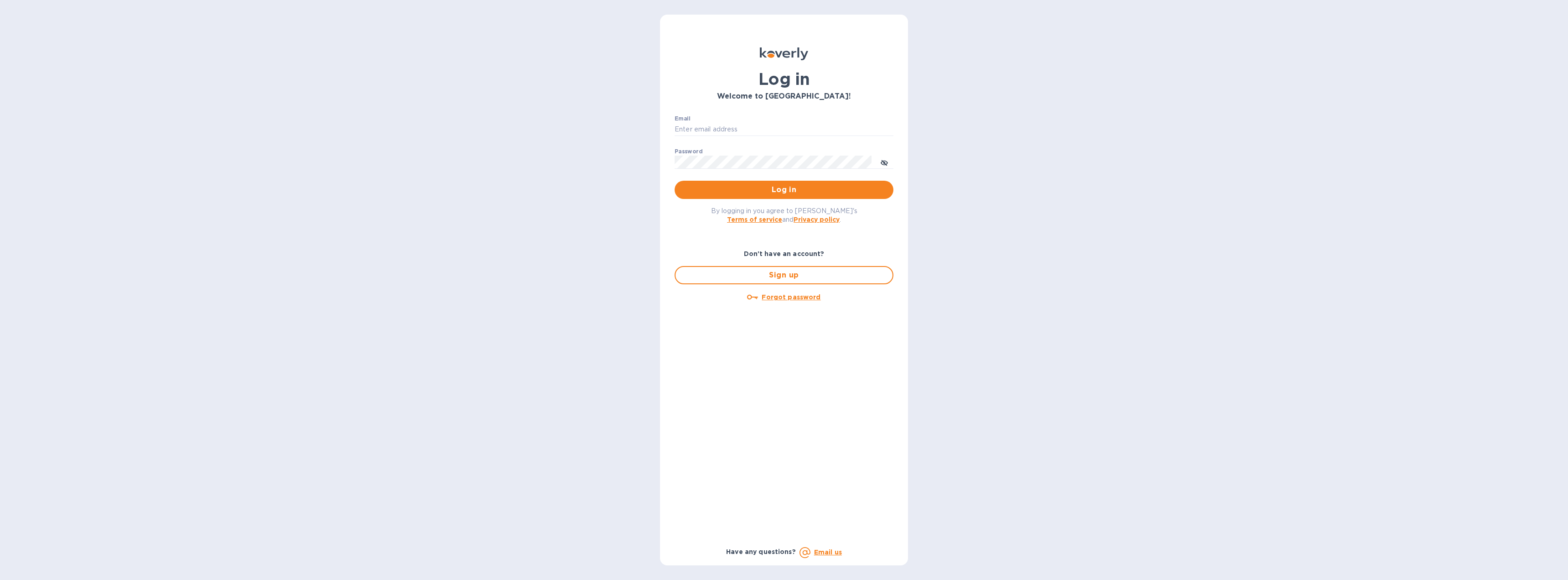
type input "[EMAIL_ADDRESS][DOMAIN_NAME]"
